Goal: Transaction & Acquisition: Purchase product/service

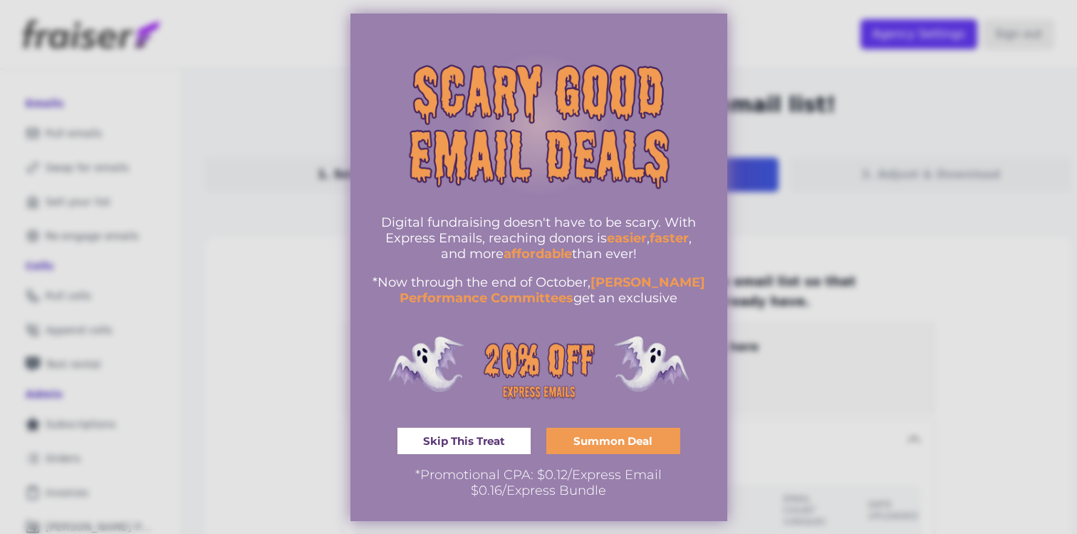
click at [481, 449] on link "Skip This Treat" at bounding box center [465, 441] width 134 height 26
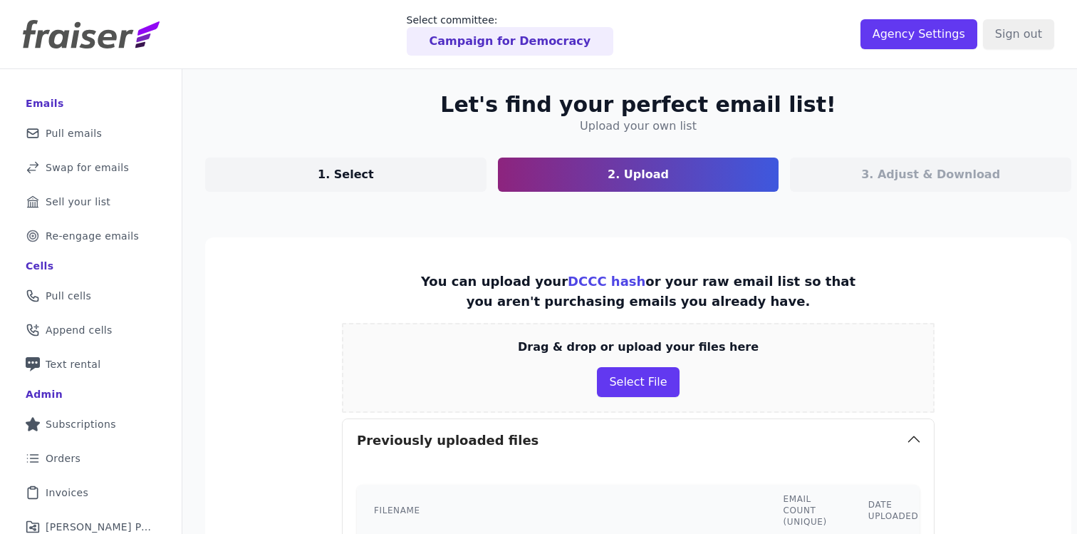
click at [70, 33] on img at bounding box center [91, 34] width 137 height 29
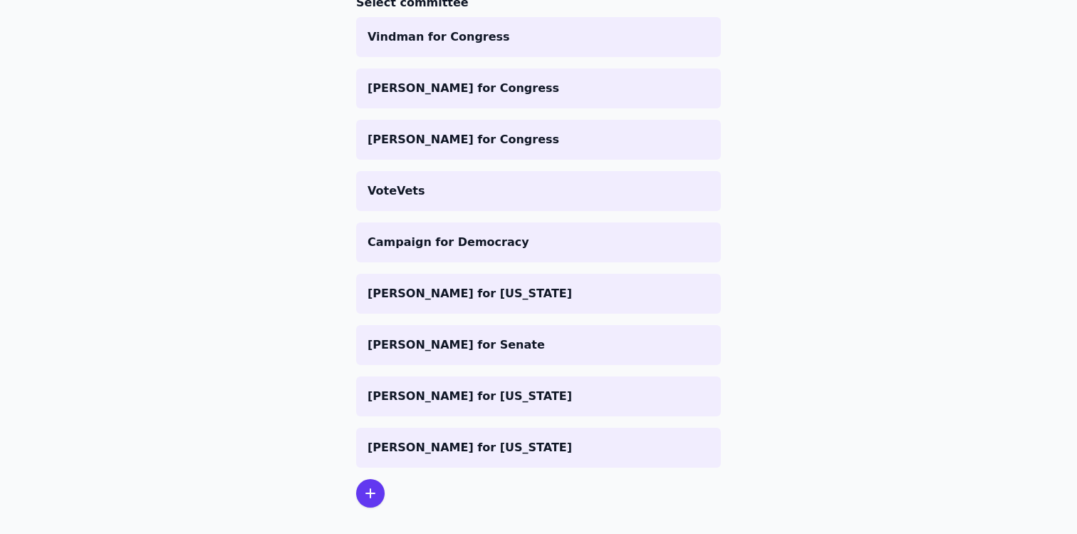
scroll to position [238, 0]
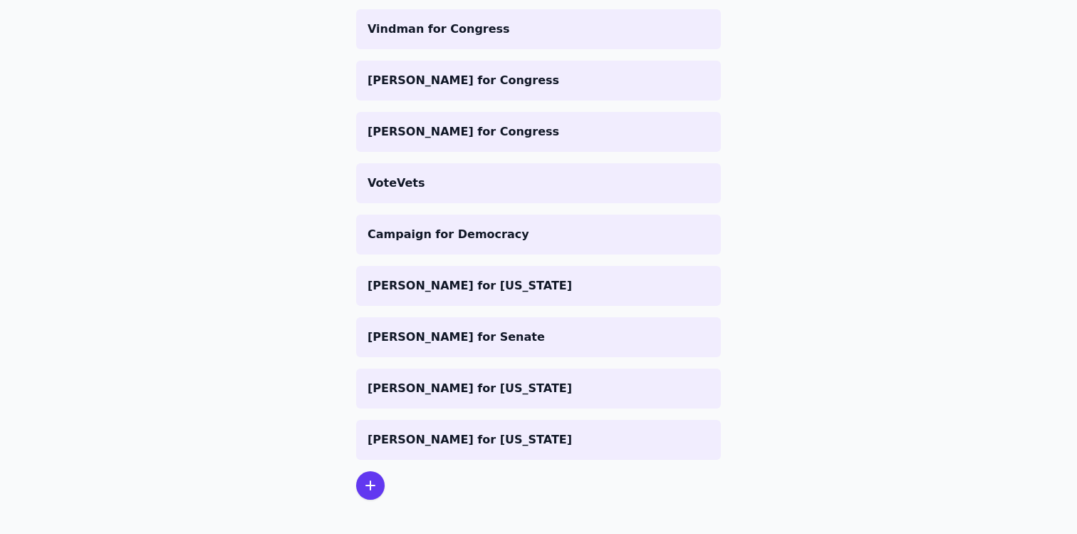
click at [376, 478] on icon at bounding box center [370, 485] width 17 height 17
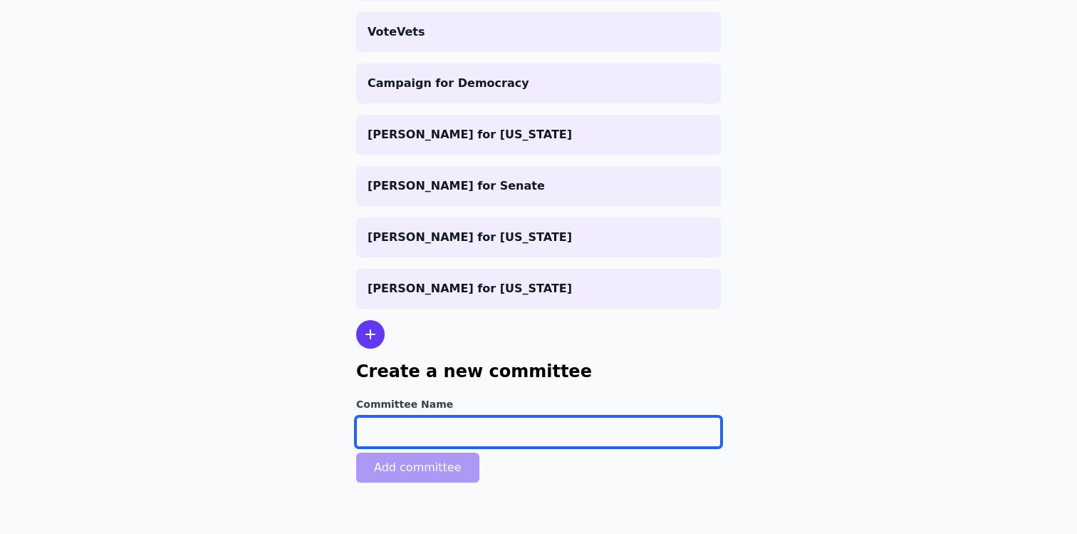
click at [388, 432] on input "Committee Name" at bounding box center [538, 432] width 365 height 30
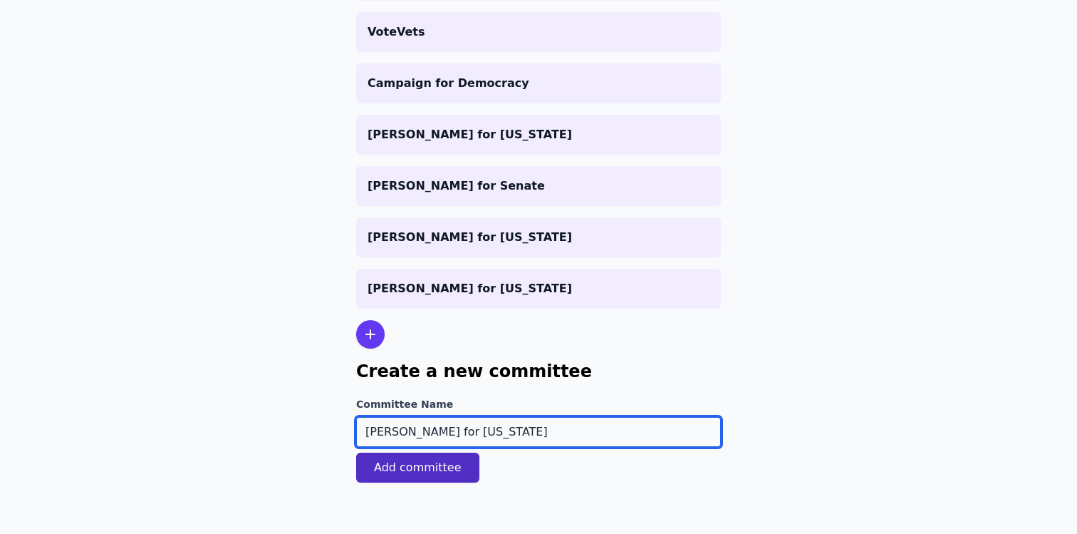
type input "[PERSON_NAME] for [US_STATE]"
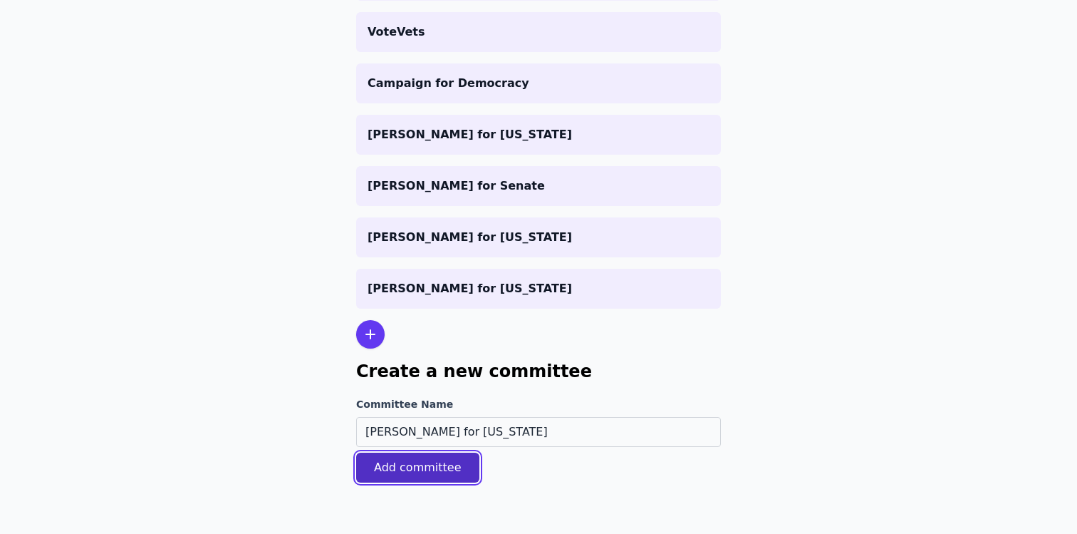
click at [357, 475] on button "Add committee" at bounding box center [417, 467] width 123 height 30
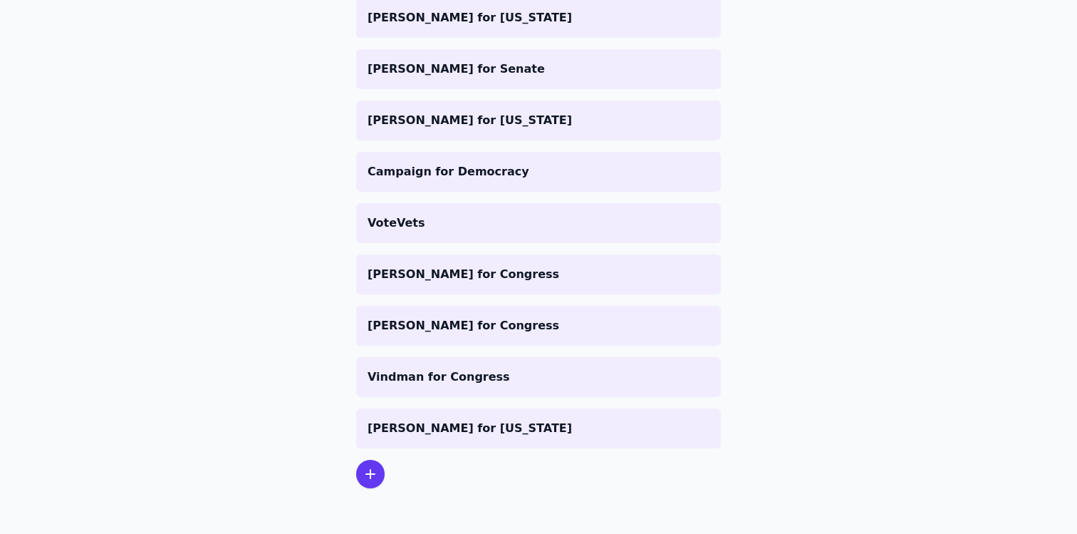
scroll to position [346, 0]
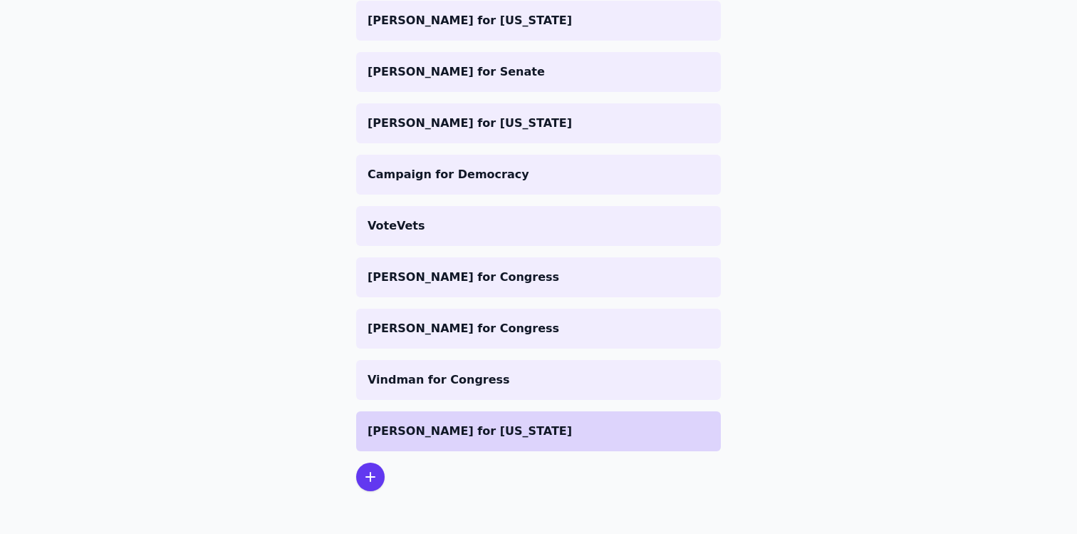
click at [408, 428] on p "[PERSON_NAME] for [US_STATE]" at bounding box center [539, 431] width 342 height 17
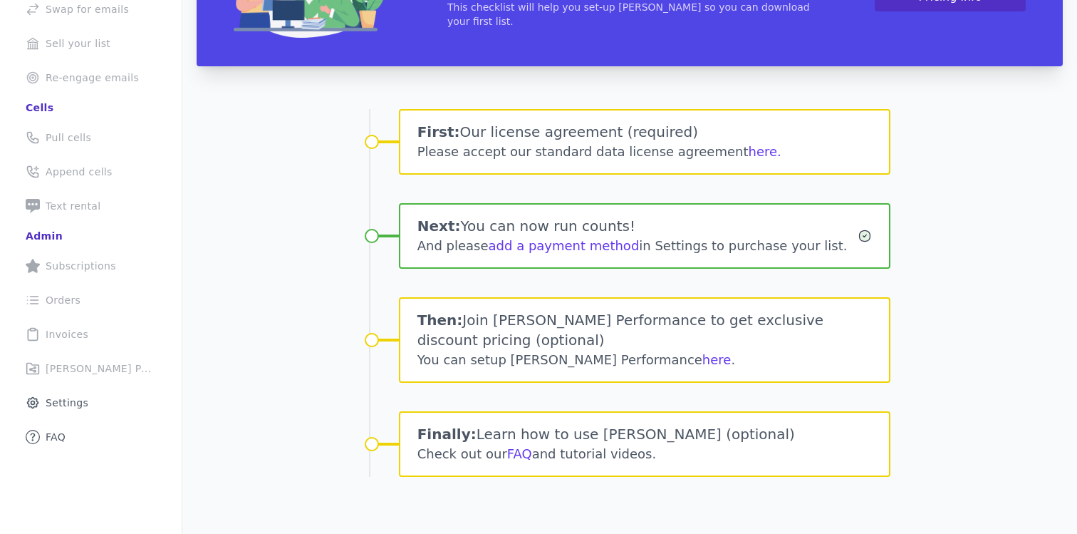
scroll to position [191, 0]
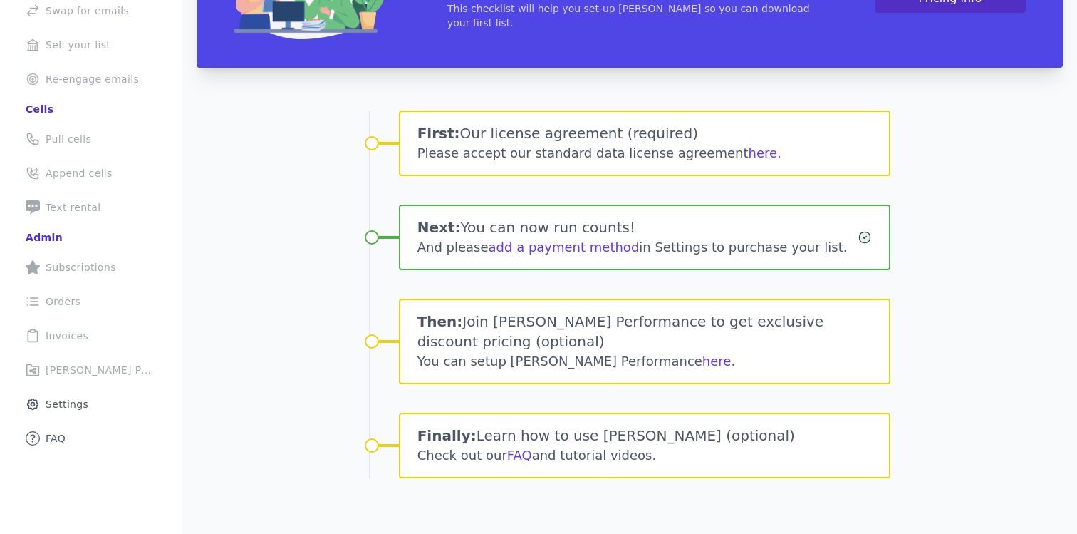
click at [492, 160] on div "Please accept our standard data license agreement here." at bounding box center [645, 153] width 455 height 20
click at [749, 154] on button "here." at bounding box center [765, 153] width 33 height 20
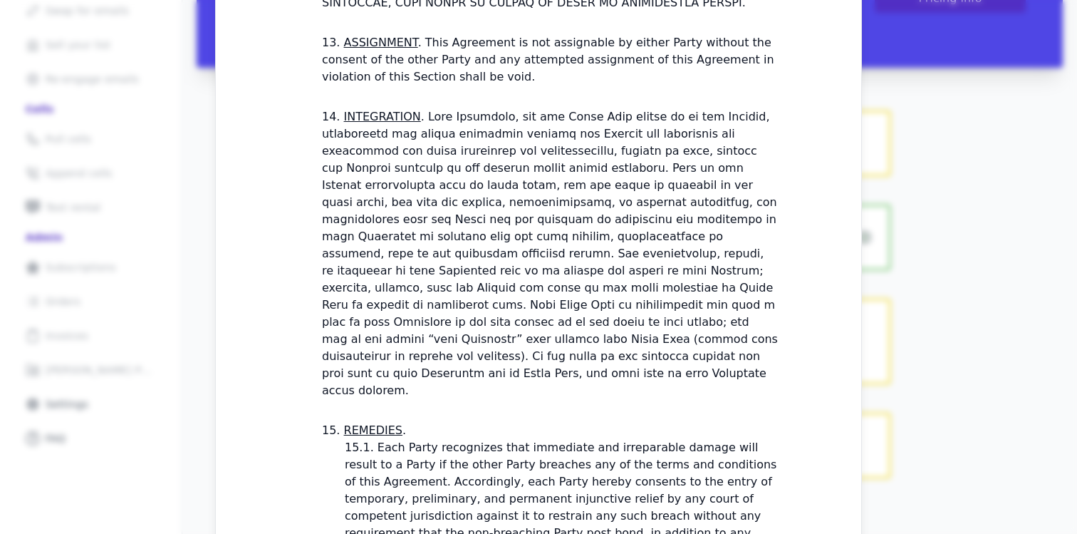
scroll to position [4288, 0]
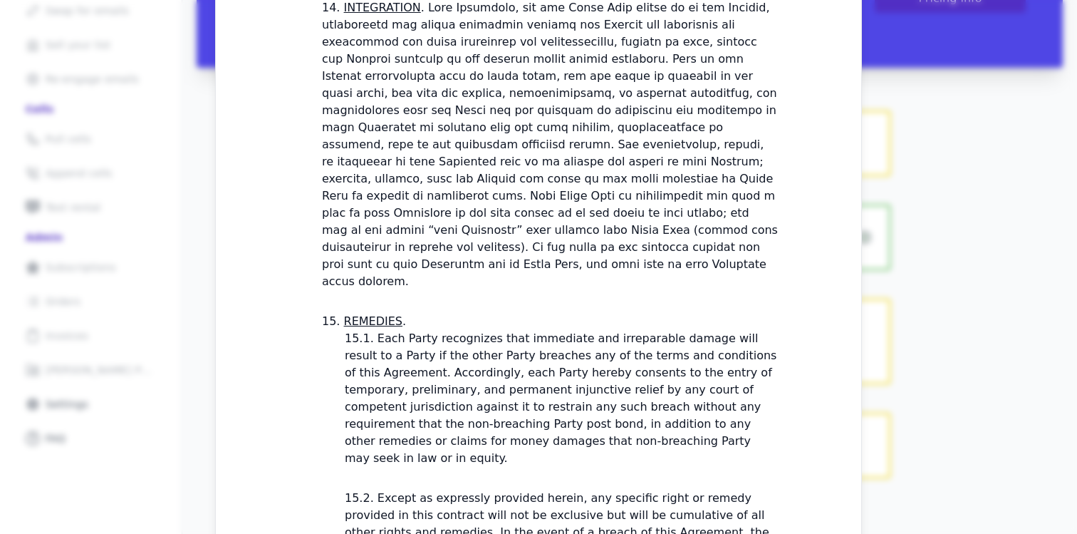
checkbox input "true"
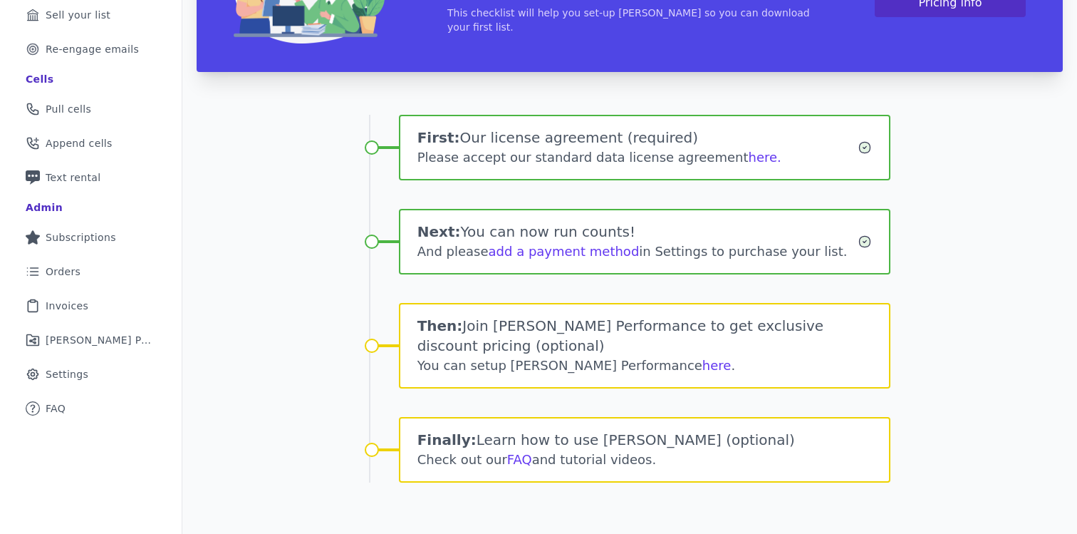
scroll to position [227, 0]
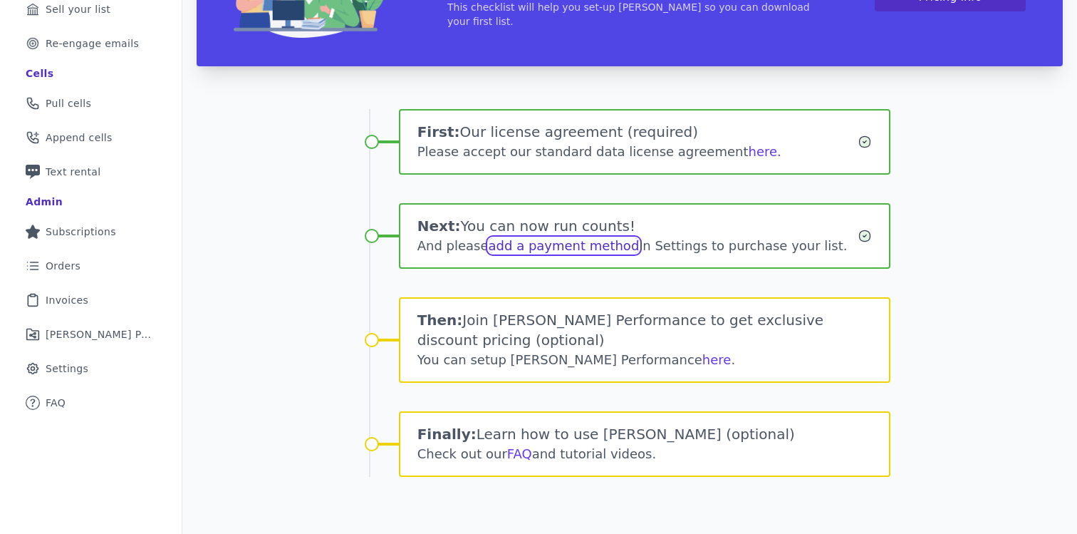
click at [530, 245] on link "add a payment method" at bounding box center [564, 245] width 151 height 15
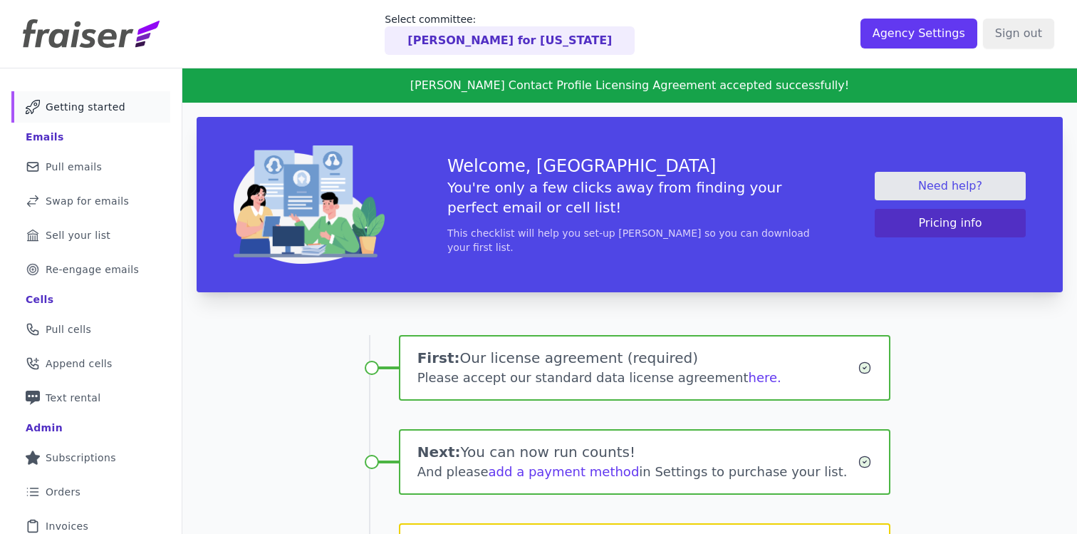
scroll to position [0, 0]
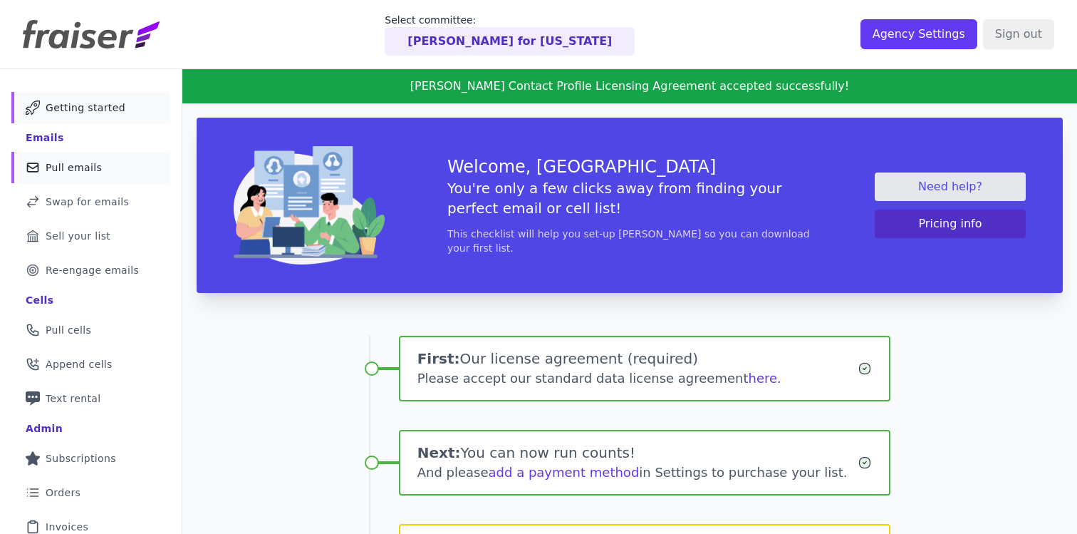
click at [63, 170] on span "Pull emails" at bounding box center [74, 167] width 56 height 14
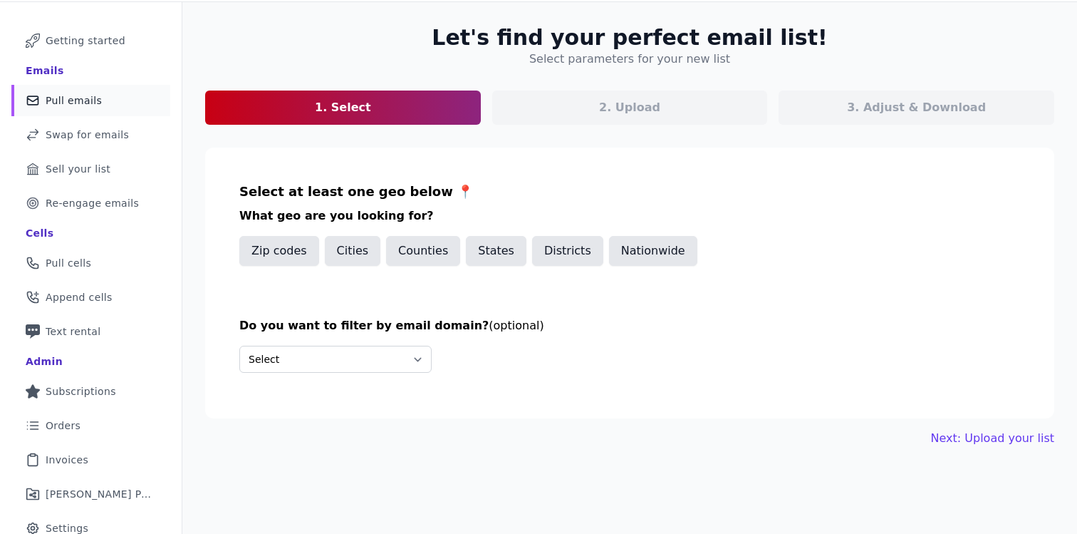
scroll to position [68, 0]
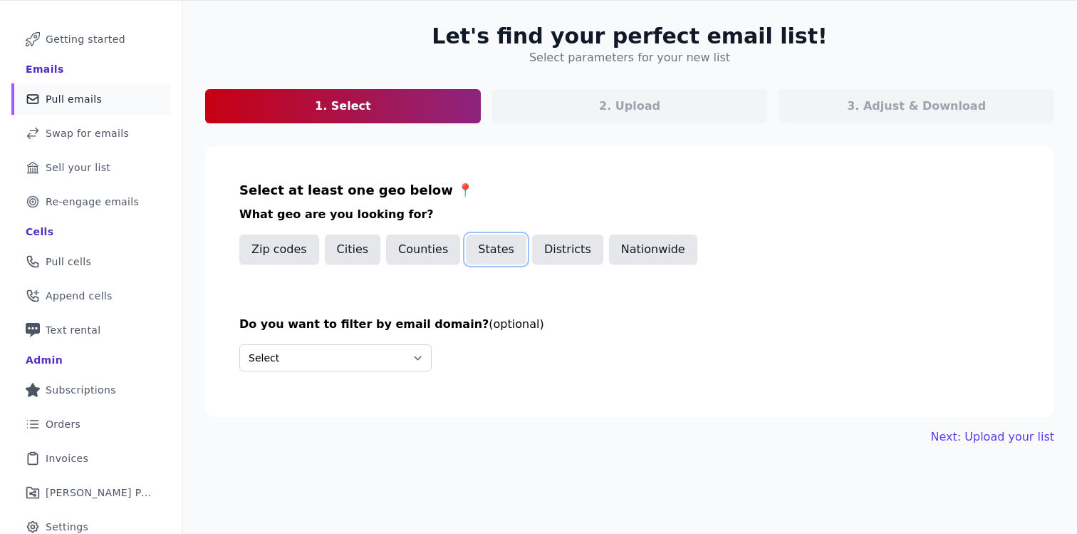
click at [498, 248] on button "States" at bounding box center [496, 249] width 61 height 30
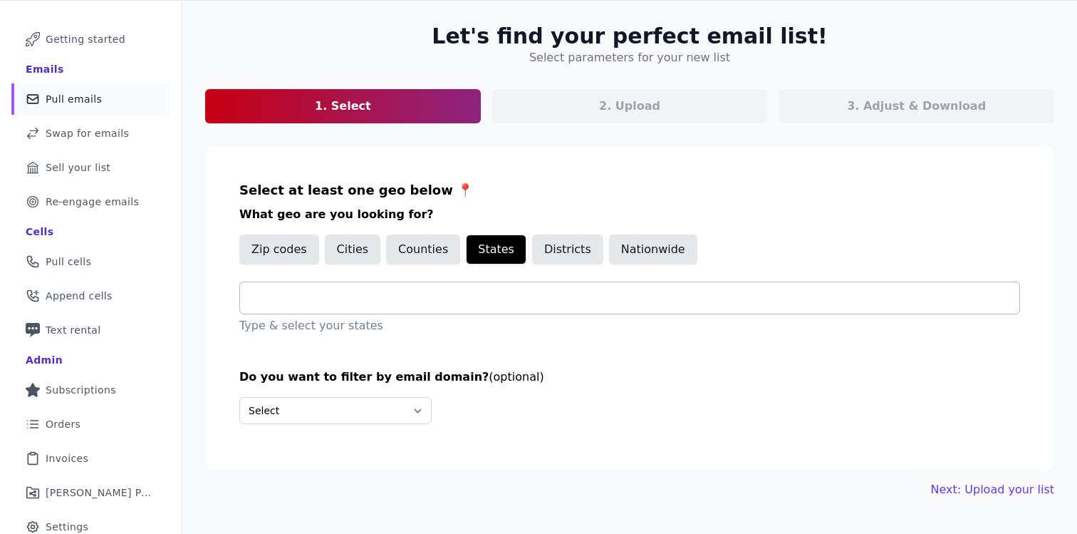
click at [333, 302] on input "text" at bounding box center [636, 297] width 768 height 17
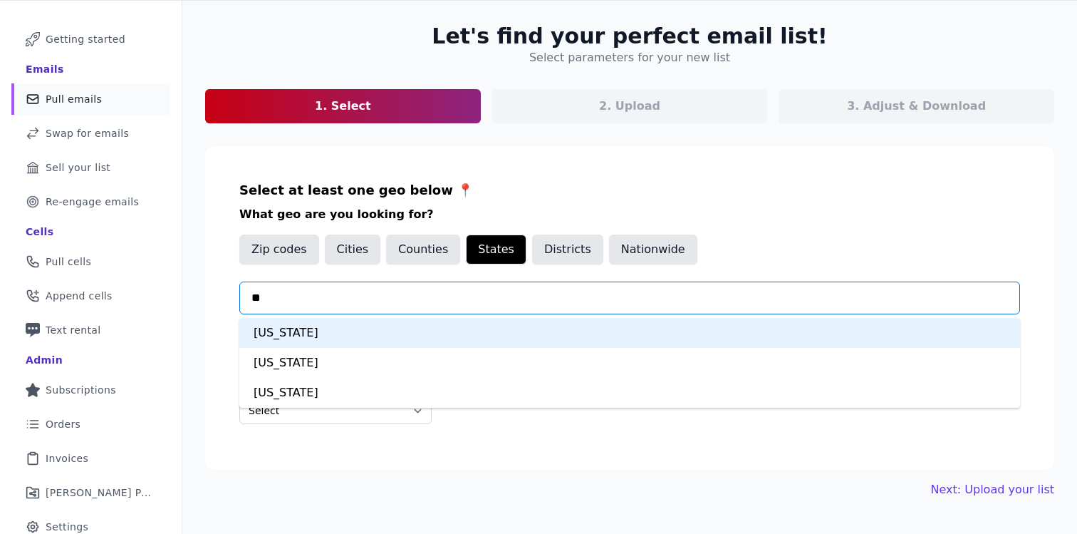
type input "***"
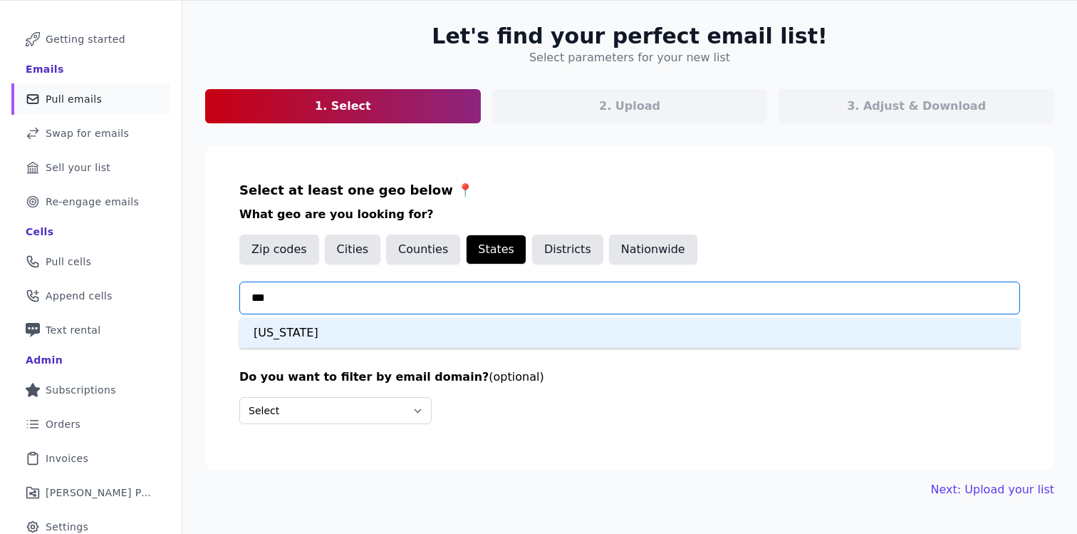
click at [302, 336] on div "Texas" at bounding box center [629, 333] width 781 height 30
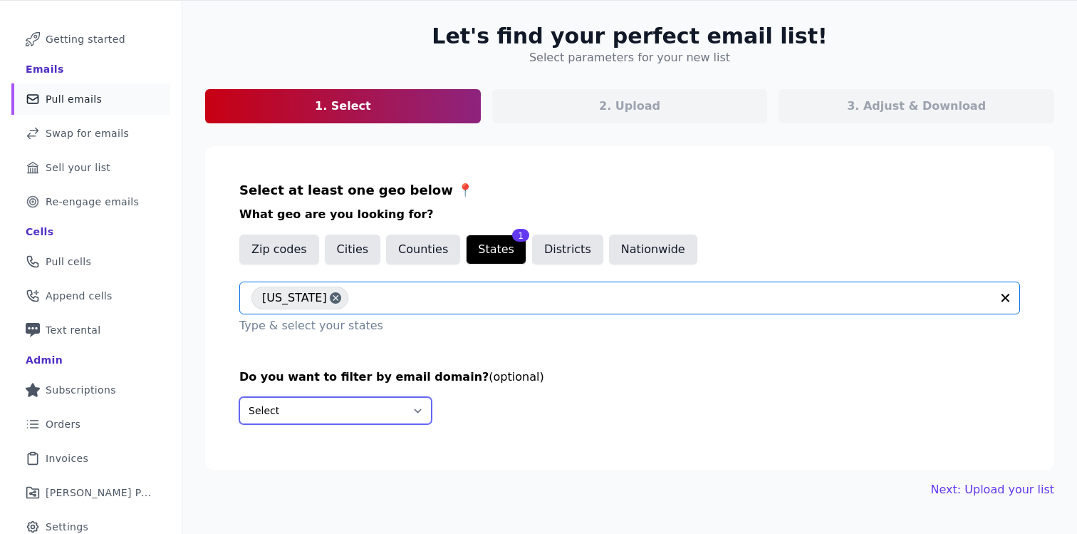
click at [268, 404] on select "Select Include only these domains Include none of these domains" at bounding box center [335, 410] width 192 height 27
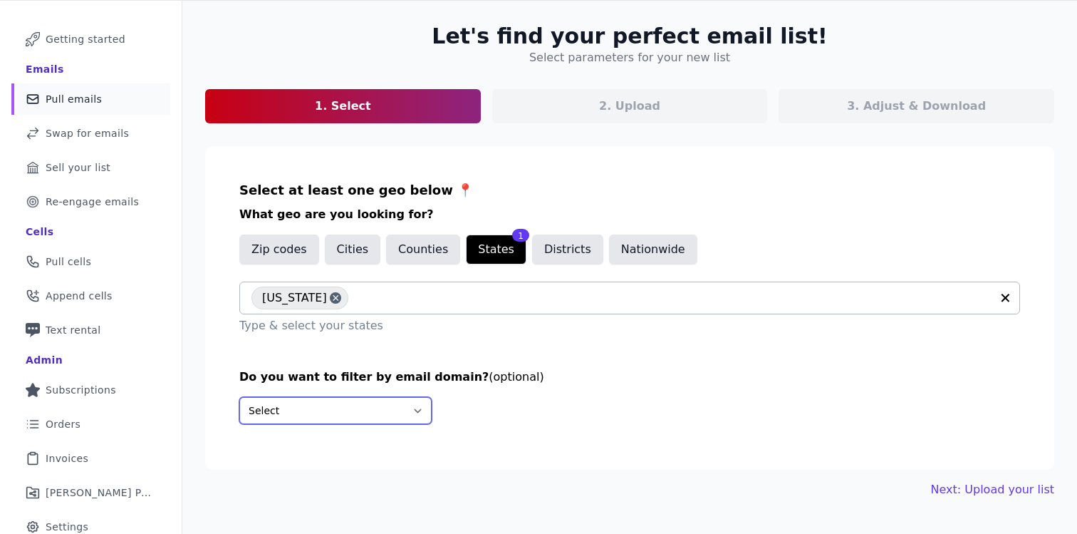
select select "Include"
click at [239, 397] on select "Select Include only these domains Include none of these domains" at bounding box center [335, 410] width 192 height 27
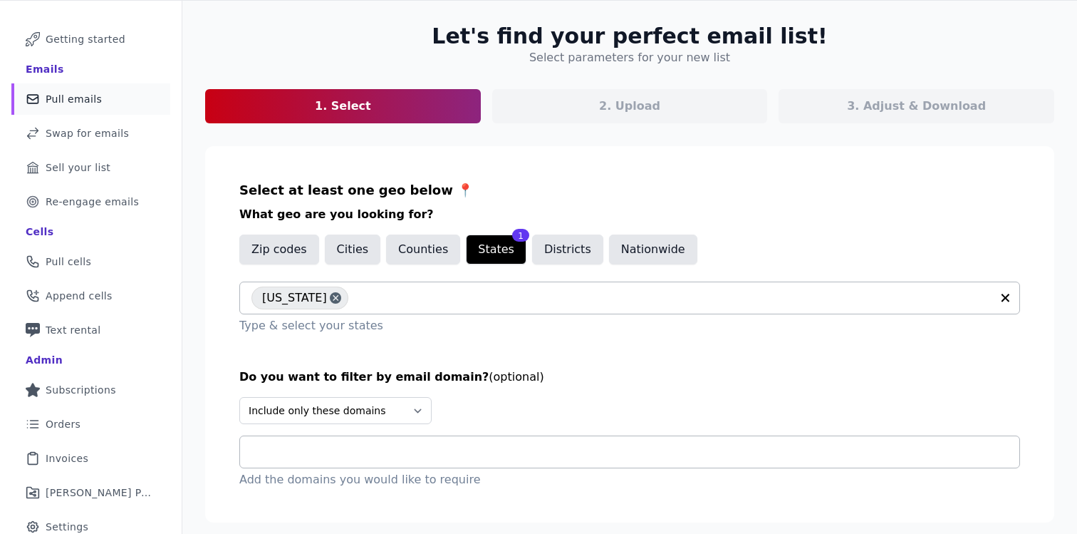
click at [361, 457] on input "text" at bounding box center [636, 451] width 768 height 17
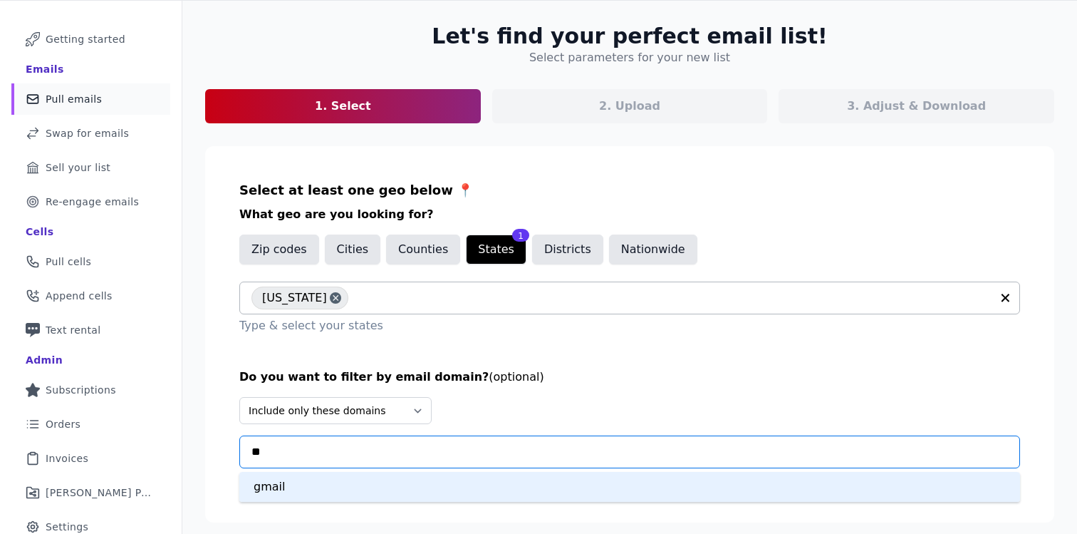
type input "***"
click at [344, 489] on div "gmail" at bounding box center [629, 487] width 781 height 30
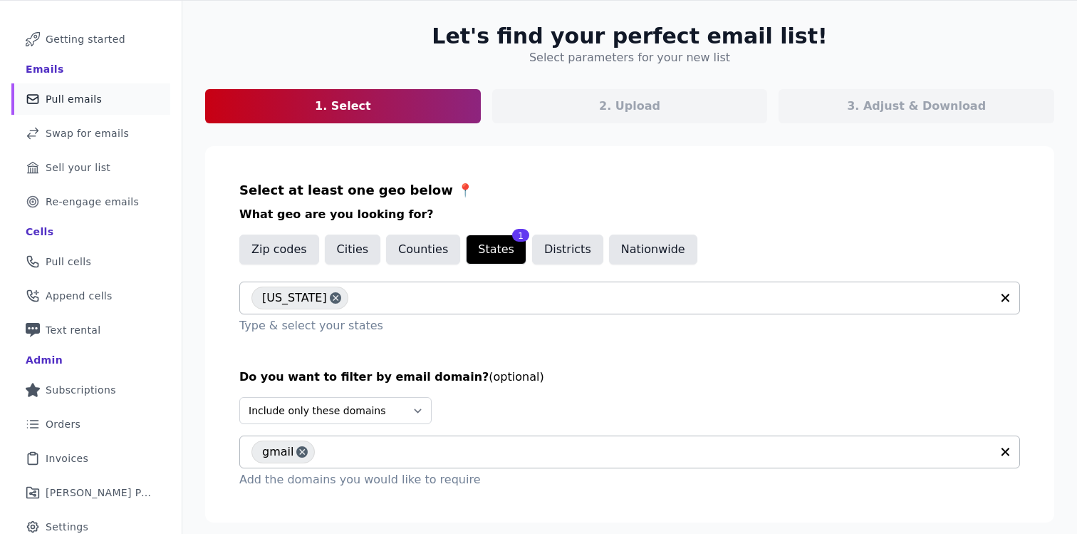
click at [570, 361] on section "Select at least one geo below 📍 What geo are you looking for? Zip codes Cities …" at bounding box center [629, 334] width 849 height 376
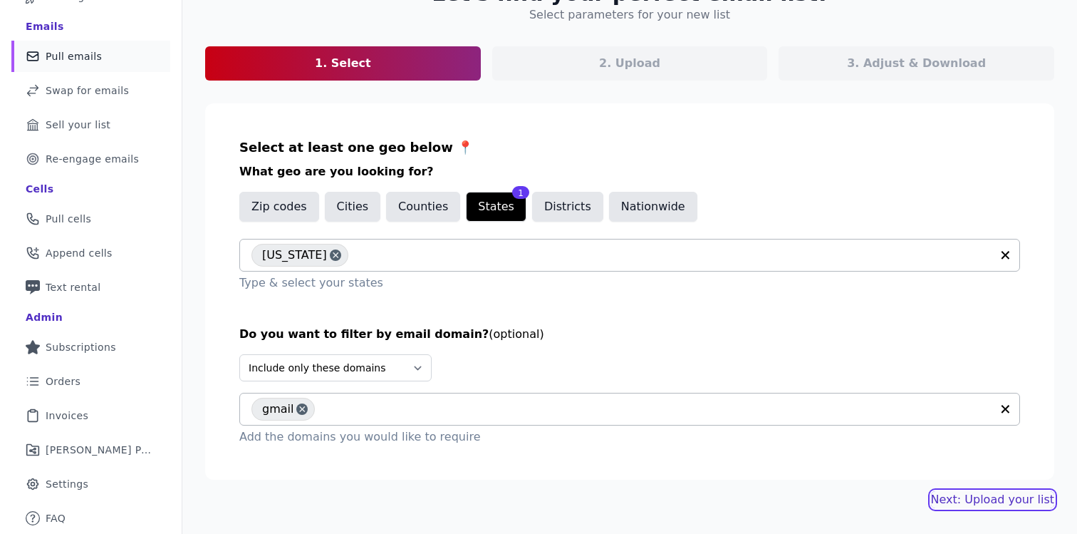
click at [974, 501] on link "Next: Upload your list" at bounding box center [992, 499] width 123 height 17
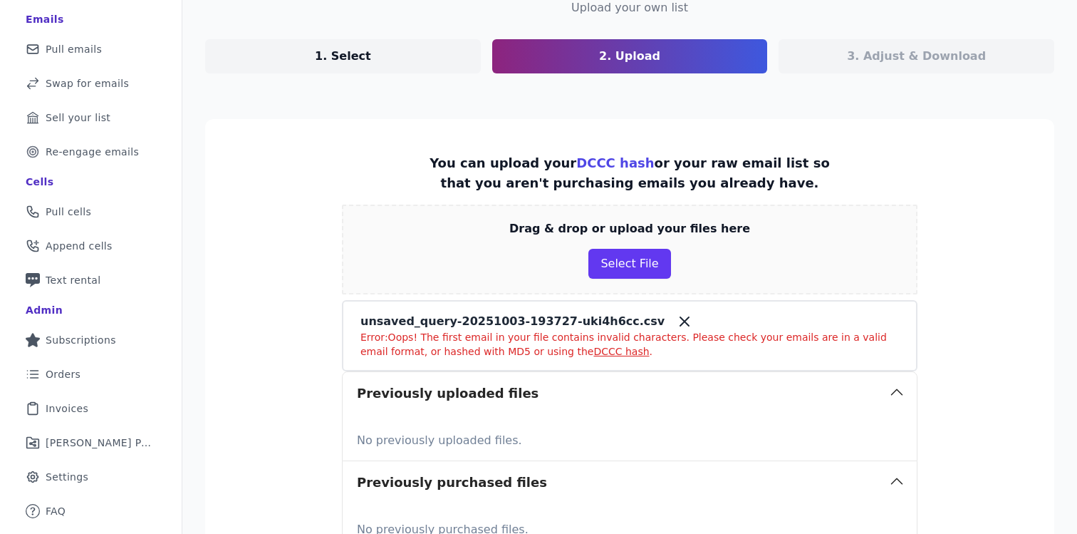
scroll to position [114, 0]
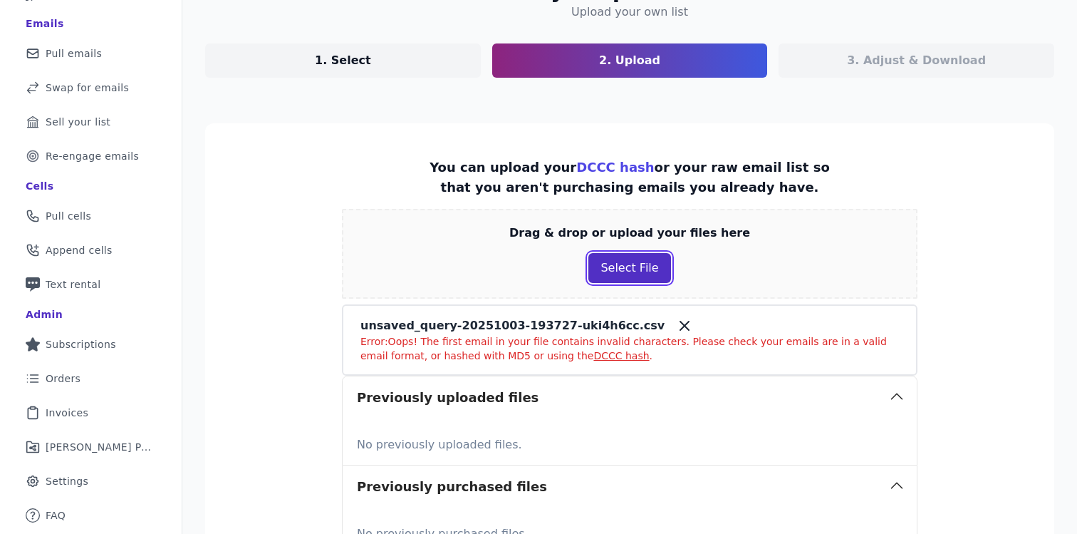
click at [633, 271] on button "Select File" at bounding box center [630, 268] width 82 height 30
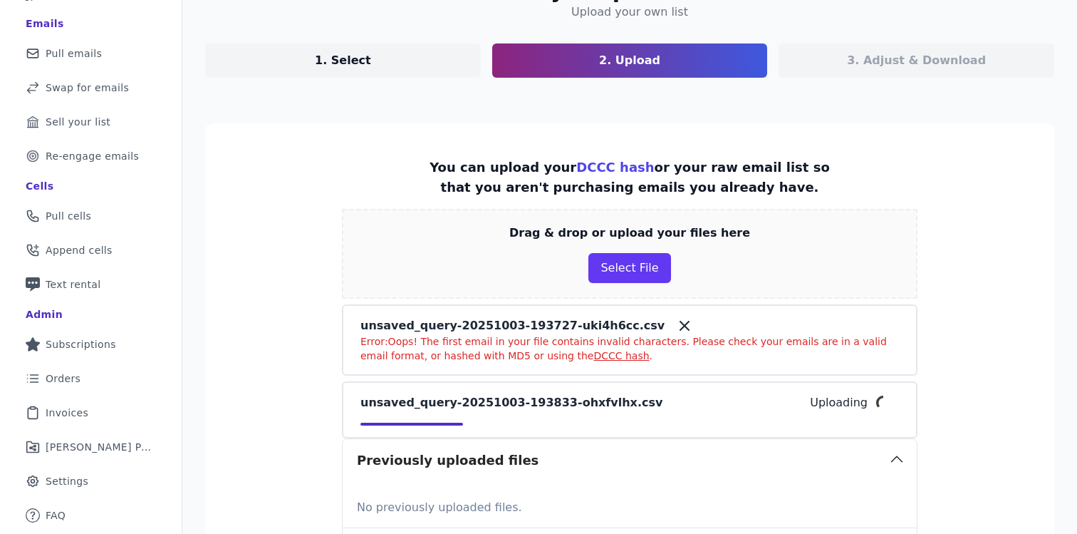
click at [676, 320] on icon at bounding box center [684, 325] width 17 height 17
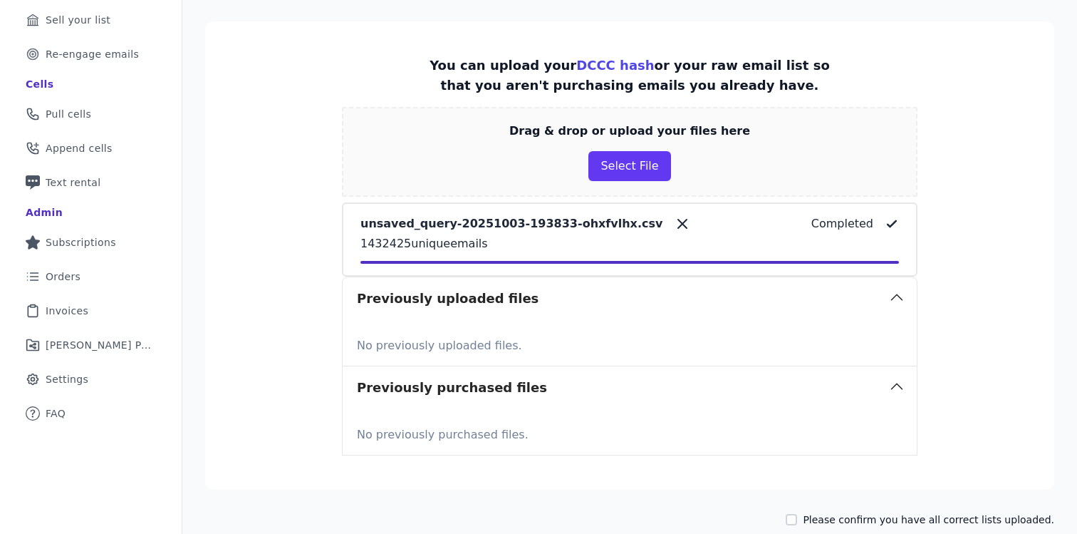
scroll to position [303, 0]
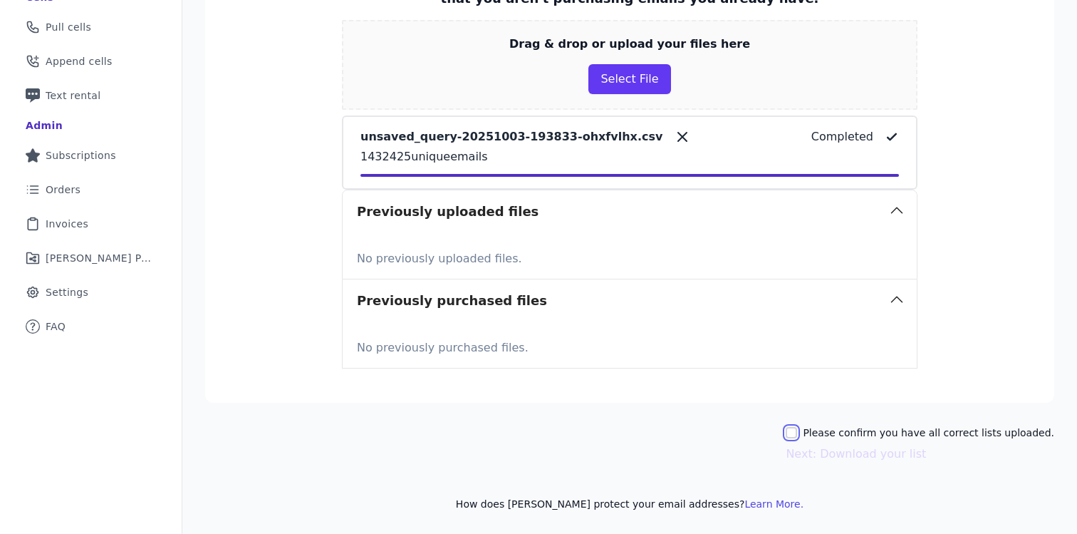
click at [797, 434] on input "Please confirm you have all correct lists uploaded." at bounding box center [791, 432] width 11 height 11
checkbox input "true"
click at [843, 457] on button "Next: Download your list" at bounding box center [856, 453] width 140 height 17
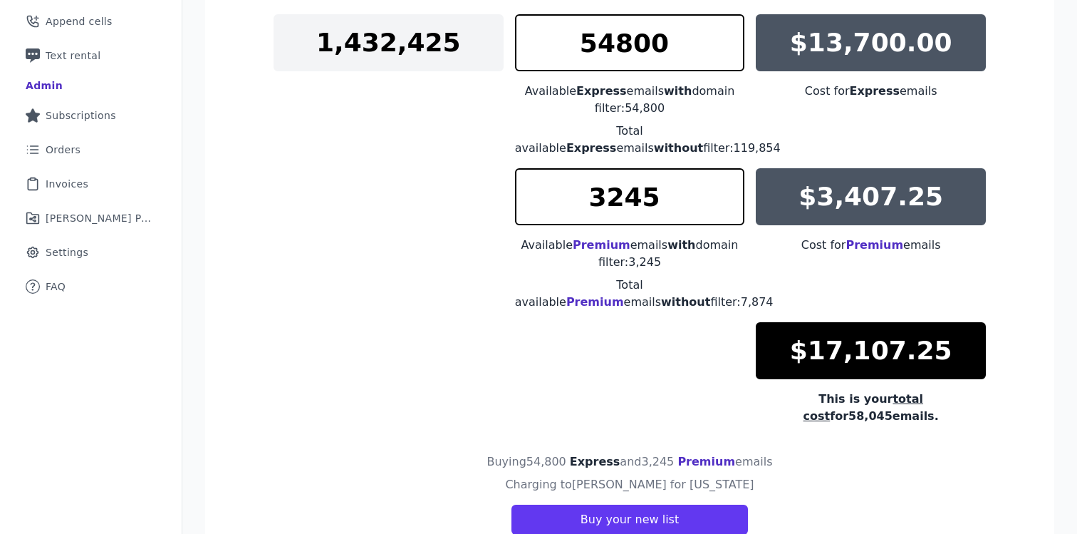
scroll to position [383, 0]
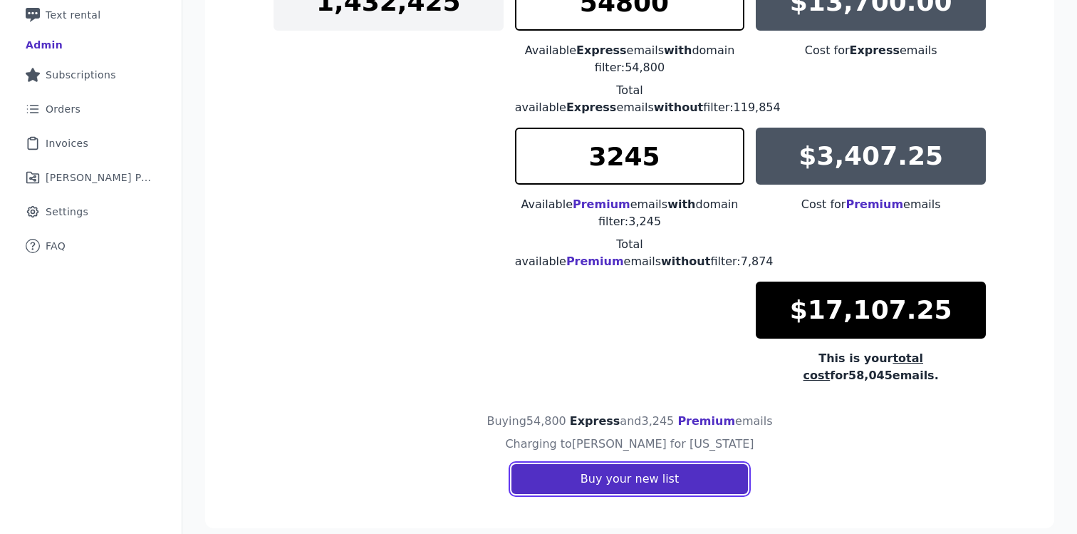
click at [619, 464] on button "Buy your new list" at bounding box center [630, 479] width 237 height 30
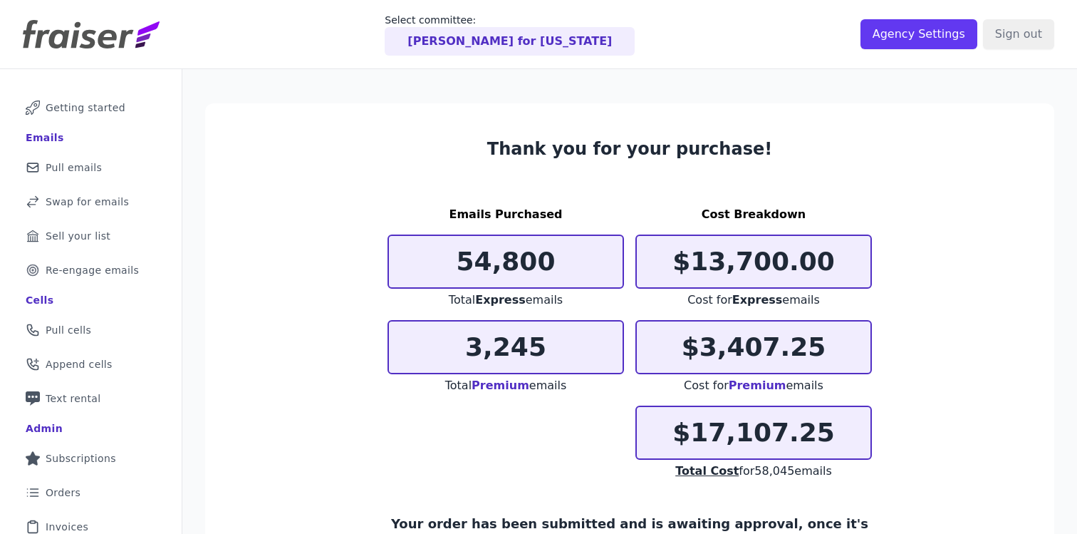
scroll to position [111, 0]
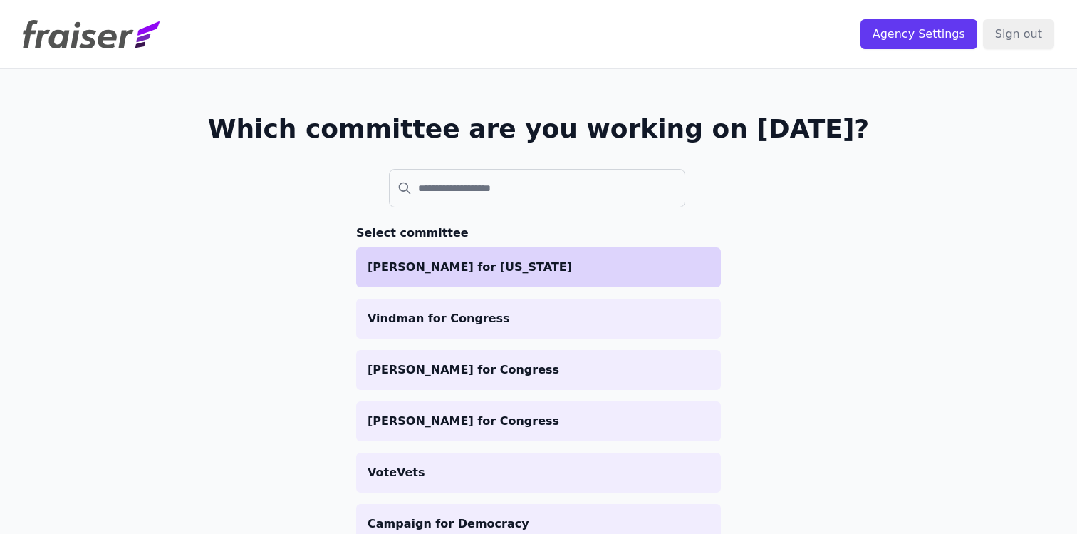
click at [462, 269] on p "[PERSON_NAME] for [US_STATE]" at bounding box center [539, 267] width 342 height 17
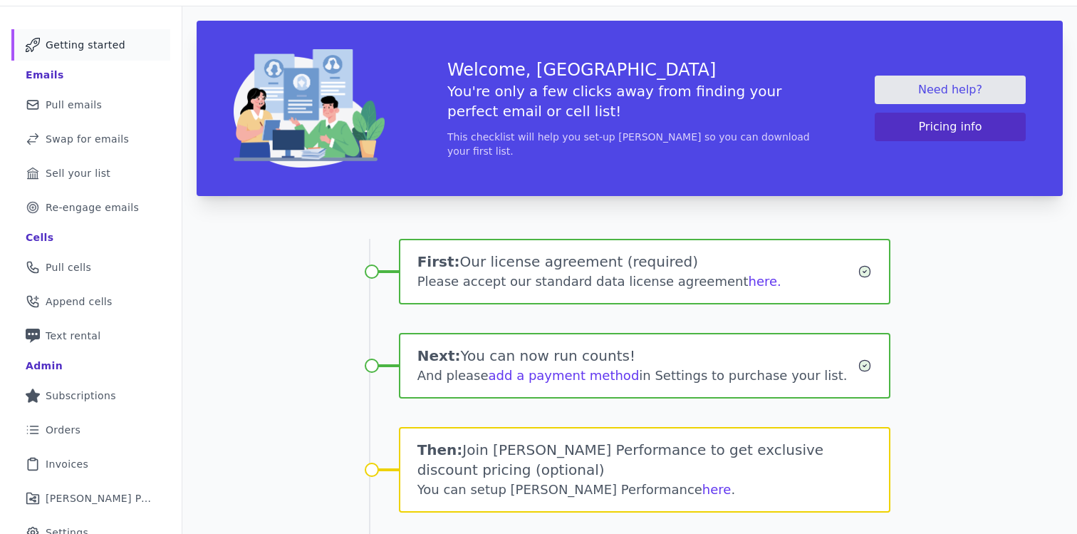
scroll to position [62, 0]
click at [56, 103] on span "Pull emails" at bounding box center [74, 105] width 56 height 14
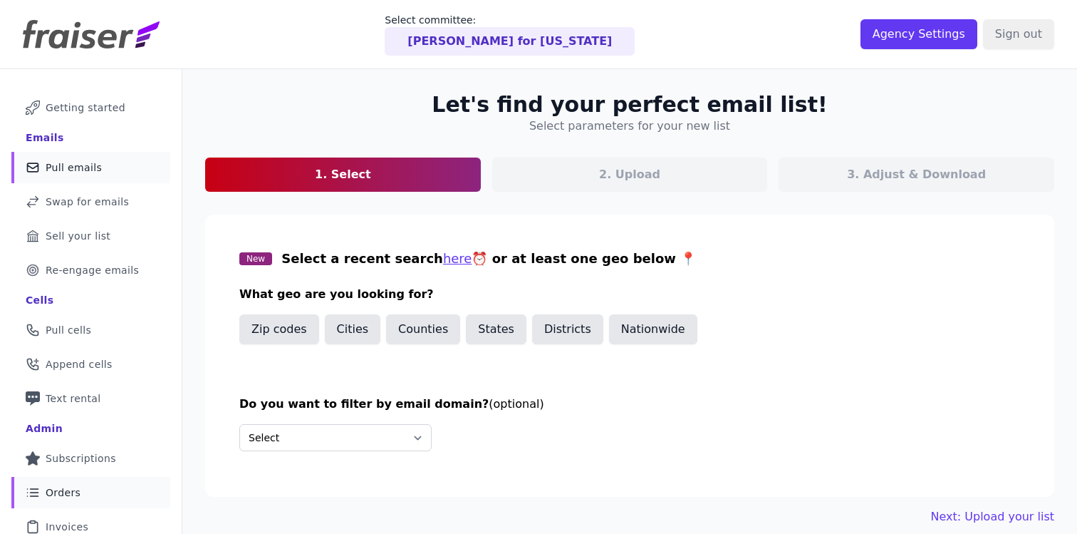
click at [56, 488] on span "Orders" at bounding box center [63, 492] width 35 height 14
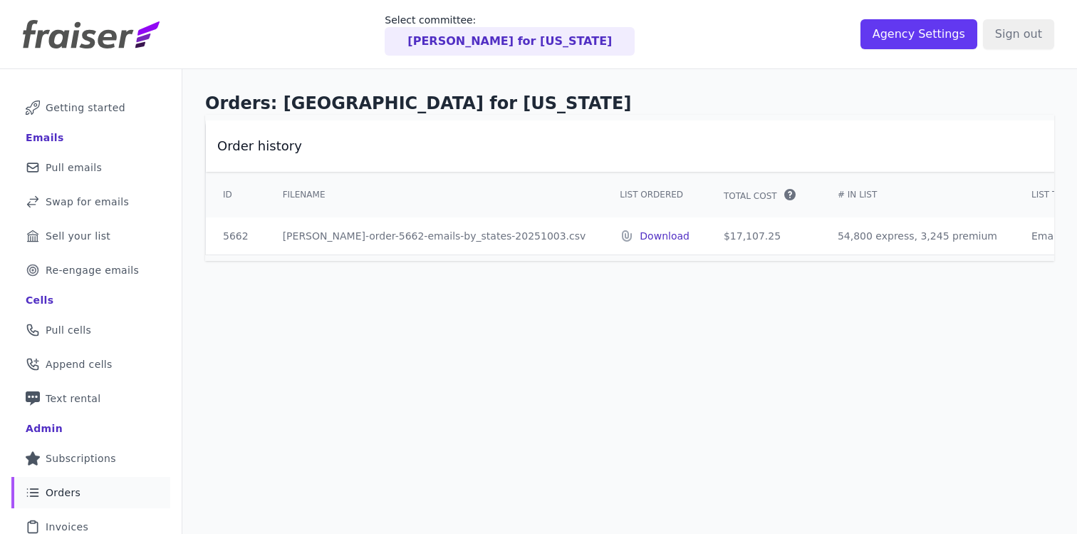
click at [640, 231] on p "Download" at bounding box center [665, 236] width 50 height 14
drag, startPoint x: 705, startPoint y: 231, endPoint x: 658, endPoint y: 232, distance: 47.0
click at [707, 232] on td "$17,107.25" at bounding box center [764, 235] width 114 height 37
copy td "$17,107.25"
